Goal: Transaction & Acquisition: Subscribe to service/newsletter

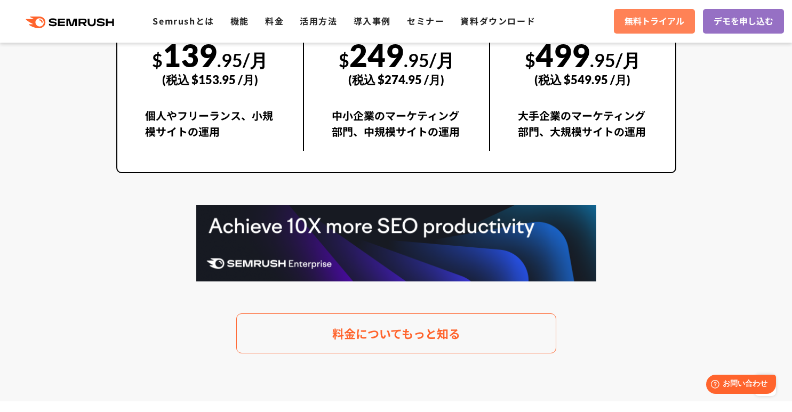
click at [642, 20] on span "無料トライアル" at bounding box center [655, 21] width 60 height 14
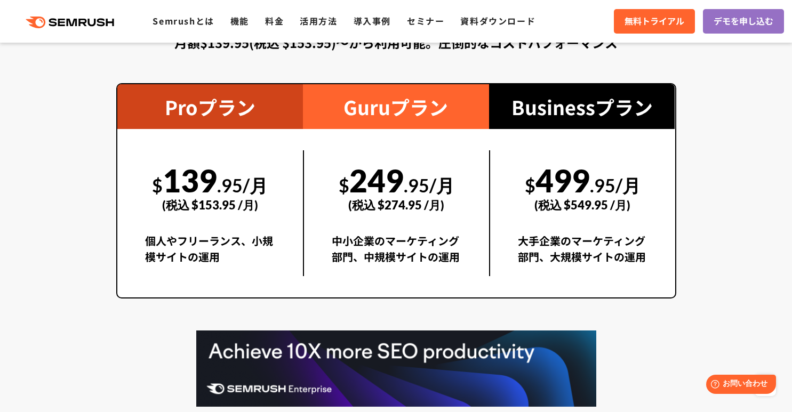
scroll to position [1964, 0]
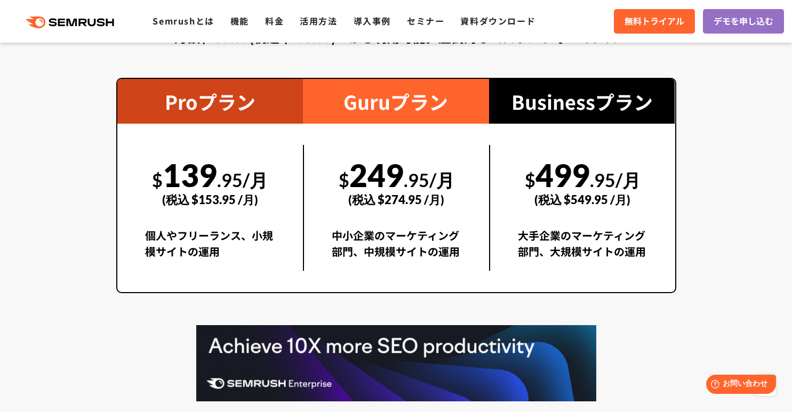
click at [392, 283] on div "$ 249 .95/月 (税込 $274.95 /月) 中小企業のマーケティング部門、中規模サイトの運用" at bounding box center [396, 208] width 186 height 169
click at [392, 235] on div "中小企業のマーケティング部門、中規模サイトの運用" at bounding box center [397, 249] width 130 height 43
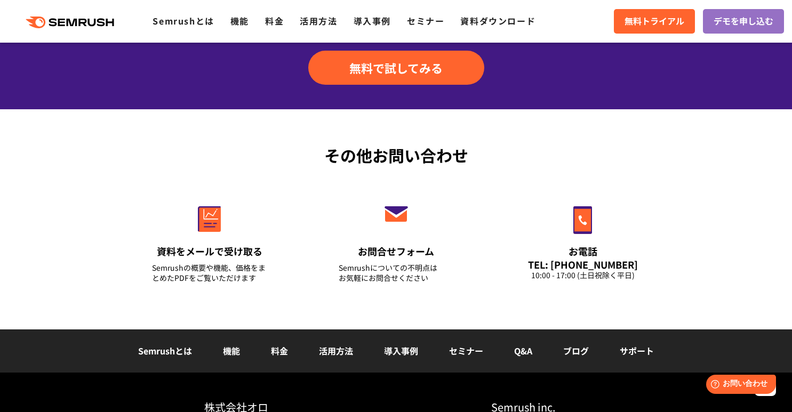
scroll to position [3679, 0]
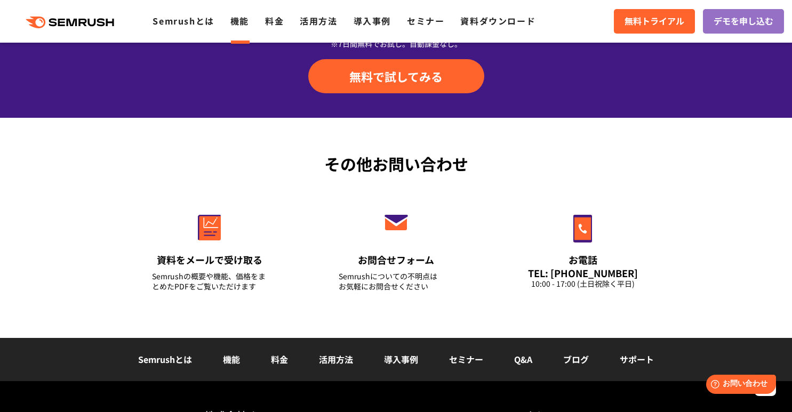
click at [248, 25] on link "機能" at bounding box center [239, 20] width 19 height 13
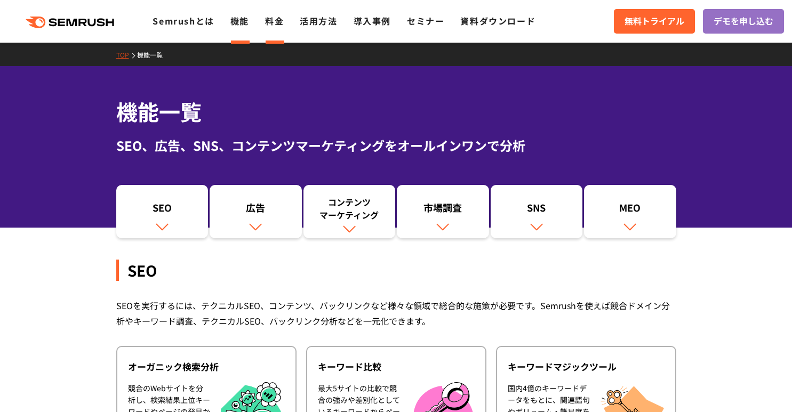
click at [271, 20] on link "料金" at bounding box center [274, 20] width 19 height 13
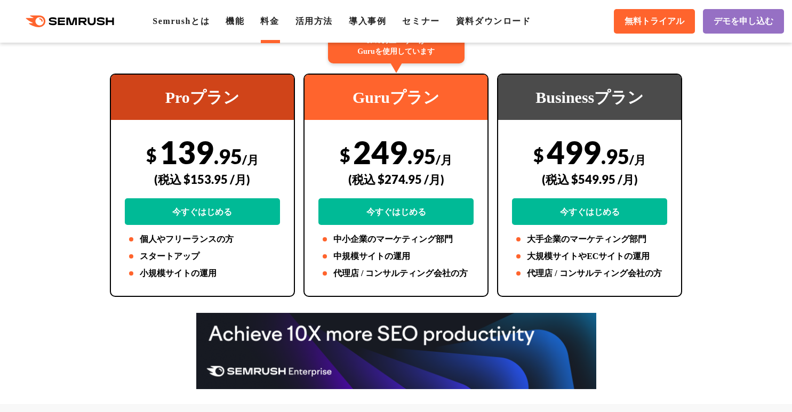
scroll to position [320, 0]
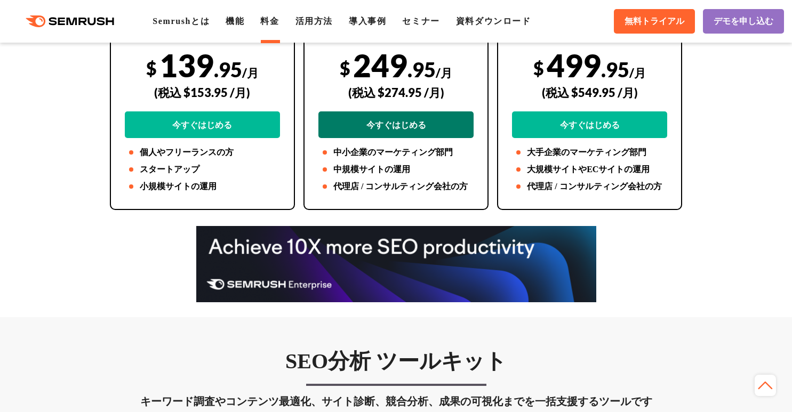
click at [377, 128] on link "今すぐはじめる" at bounding box center [395, 124] width 155 height 27
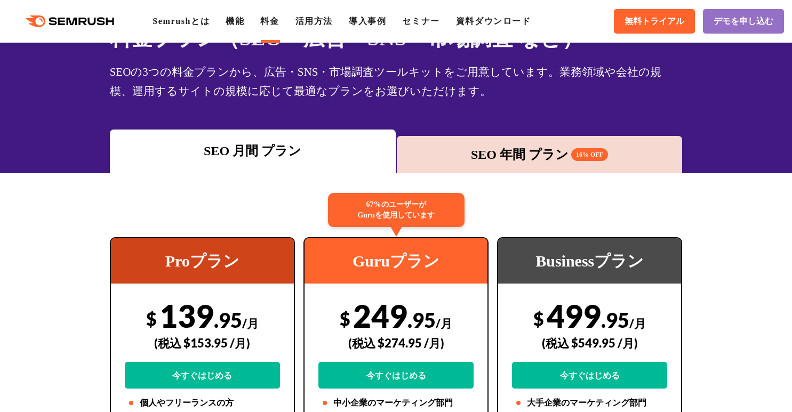
scroll to position [64, 0]
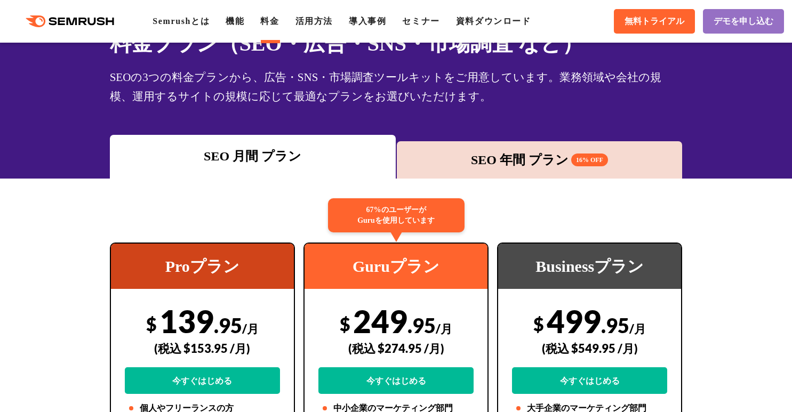
click at [482, 155] on div "SEO 年間 プラン 16% OFF" at bounding box center [539, 159] width 275 height 19
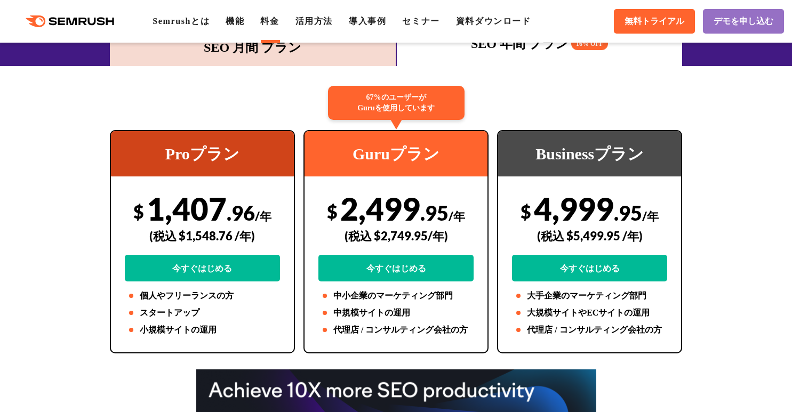
scroll to position [192, 0]
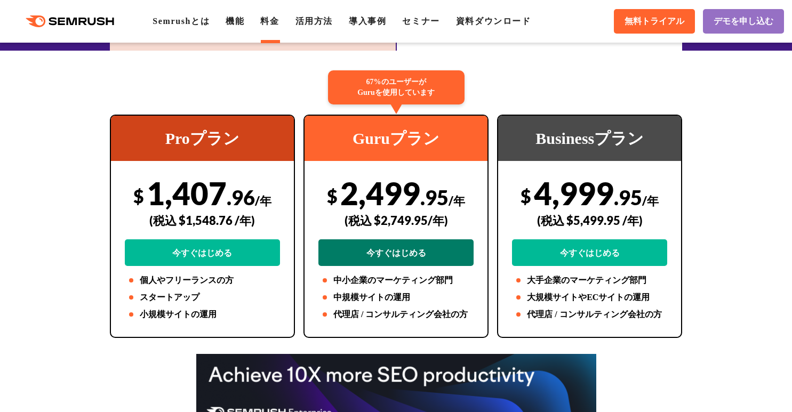
click at [434, 259] on link "今すぐはじめる" at bounding box center [395, 253] width 155 height 27
